Goal: Task Accomplishment & Management: Use online tool/utility

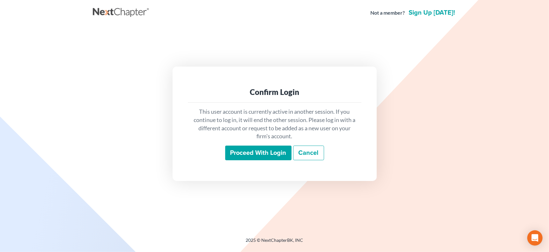
drag, startPoint x: 246, startPoint y: 145, endPoint x: 246, endPoint y: 148, distance: 3.5
click at [246, 145] on div "This user account is currently active in another session. If you continue to lo…" at bounding box center [275, 134] width 174 height 63
click at [246, 148] on input "Proceed with login" at bounding box center [258, 153] width 66 height 15
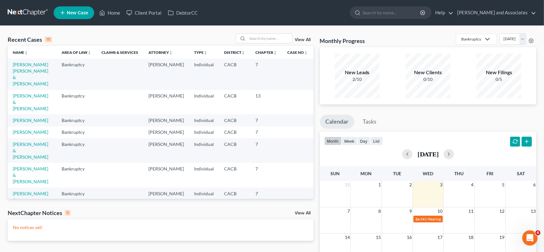
click at [40, 92] on td "[PERSON_NAME] & [PERSON_NAME]" at bounding box center [32, 102] width 49 height 25
click at [40, 93] on link "[PERSON_NAME] & [PERSON_NAME]" at bounding box center [30, 102] width 35 height 18
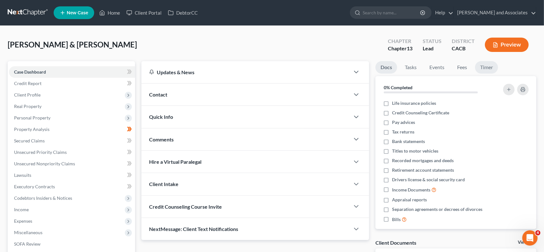
click at [485, 65] on link "Timer" at bounding box center [486, 67] width 23 height 12
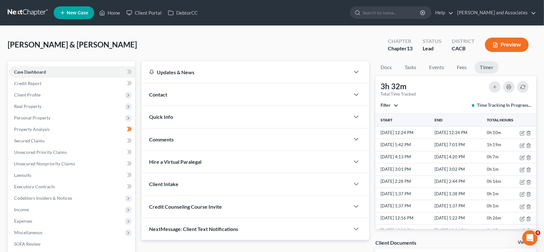
click at [392, 107] on button "Filter" at bounding box center [389, 105] width 18 height 4
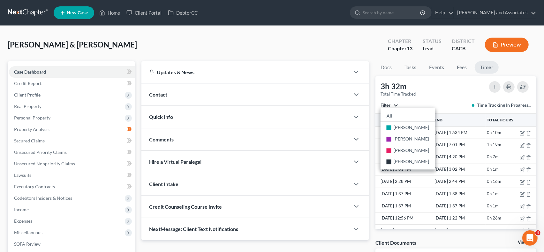
click at [429, 85] on div "3h 32m Total Time Tracked Filter All stop [PERSON_NAME] stop [PERSON_NAME] stop…" at bounding box center [455, 95] width 161 height 38
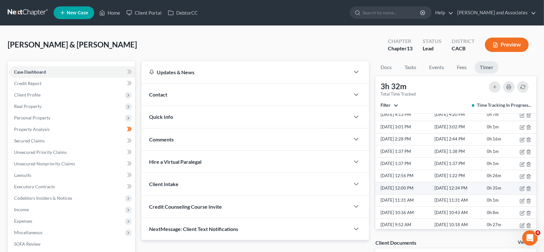
scroll to position [49, 0]
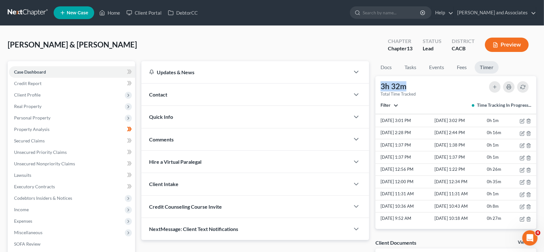
drag, startPoint x: 413, startPoint y: 87, endPoint x: 381, endPoint y: 85, distance: 32.3
click at [381, 85] on div "3h 32m" at bounding box center [397, 86] width 35 height 10
click at [445, 93] on div "3h 32m Total Time Tracked Filter All stop [PERSON_NAME] stop [PERSON_NAME] stop…" at bounding box center [455, 95] width 161 height 38
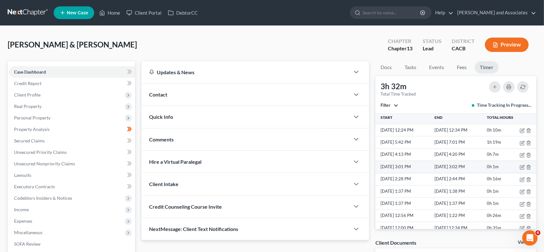
scroll to position [0, 0]
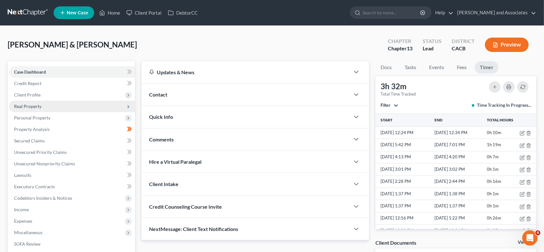
click at [49, 105] on span "Real Property" at bounding box center [72, 106] width 126 height 11
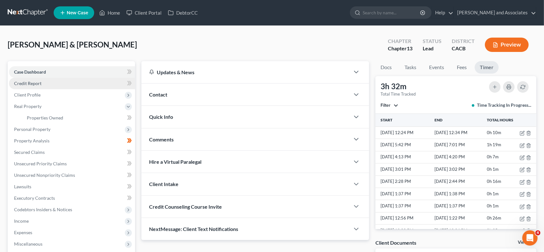
click at [44, 87] on link "Credit Report" at bounding box center [72, 83] width 126 height 11
click at [66, 86] on link "Credit Report" at bounding box center [72, 83] width 126 height 11
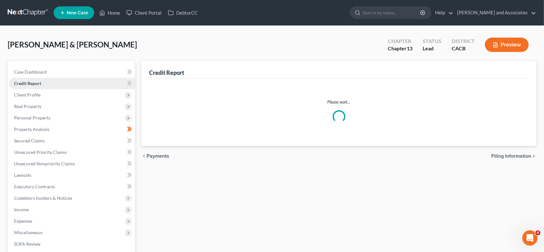
click at [78, 85] on link "Credit Report" at bounding box center [72, 83] width 126 height 11
